Goal: Navigation & Orientation: Find specific page/section

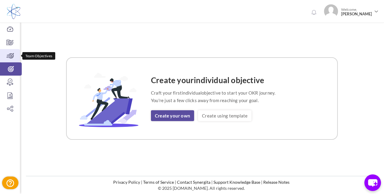
click at [9, 56] on icon at bounding box center [10, 56] width 20 height 6
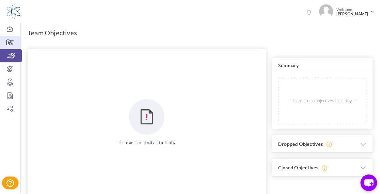
click at [11, 45] on icon at bounding box center [10, 43] width 20 height 6
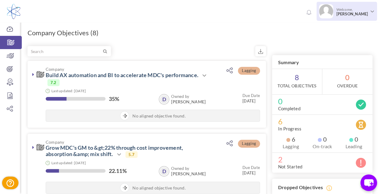
click at [357, 11] on span "Welcome, Steven L Jackson" at bounding box center [351, 11] width 36 height 15
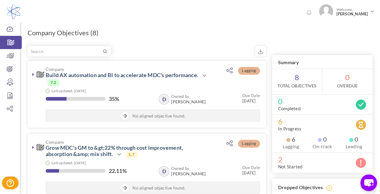
click at [361, 164] on icon at bounding box center [360, 163] width 11 height 11
click at [11, 56] on icon at bounding box center [10, 56] width 20 height 6
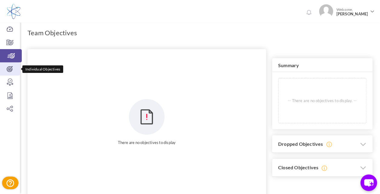
click at [11, 69] on icon at bounding box center [10, 69] width 20 height 6
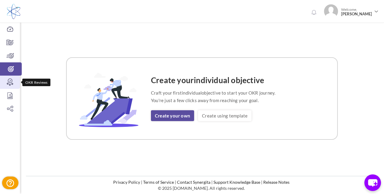
click at [9, 85] on icon at bounding box center [10, 82] width 20 height 6
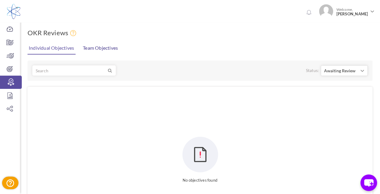
click at [105, 52] on link "Team Objectives" at bounding box center [100, 48] width 38 height 12
click at [58, 53] on link "Individual Objectives" at bounding box center [51, 48] width 48 height 12
click at [8, 97] on icon at bounding box center [10, 96] width 20 height 6
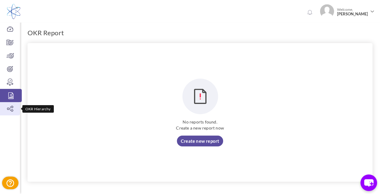
click at [11, 108] on icon at bounding box center [10, 109] width 20 height 6
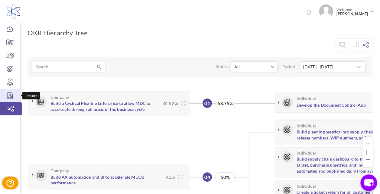
click at [11, 95] on icon at bounding box center [10, 96] width 20 height 6
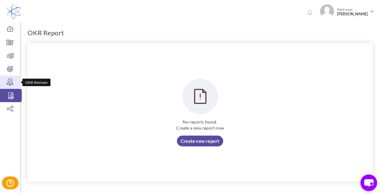
click at [8, 79] on link "OKR Reviews" at bounding box center [10, 82] width 20 height 13
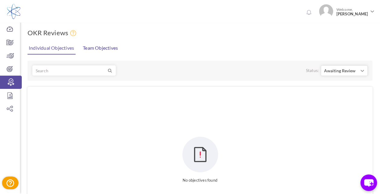
click at [109, 51] on link "Team Objectives" at bounding box center [100, 48] width 38 height 12
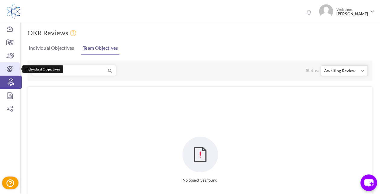
click at [14, 68] on icon at bounding box center [10, 69] width 20 height 6
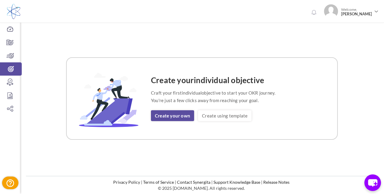
click at [371, 44] on div "Create your individual objective Craft your first individual objective to start…" at bounding box center [201, 99] width 349 height 152
